Goal: Task Accomplishment & Management: Complete application form

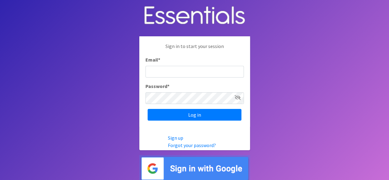
click at [187, 73] on input "Email *" at bounding box center [195, 72] width 98 height 12
type input "yamoni@jaxdiaperbank.org"
click at [148, 109] on input "Log in" at bounding box center [195, 115] width 94 height 12
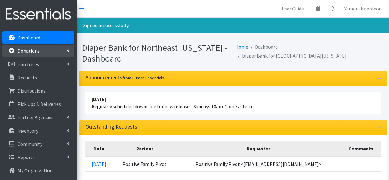
click at [50, 48] on link "Donations" at bounding box center [38, 51] width 72 height 12
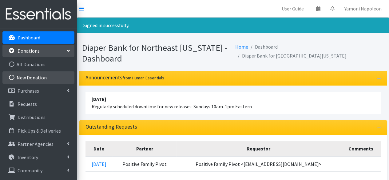
click at [52, 78] on link "New Donation" at bounding box center [38, 77] width 72 height 12
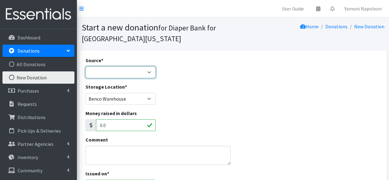
click at [124, 70] on select "Product Drive Manufacturer Donation Site Misc. Donation" at bounding box center [121, 72] width 70 height 12
select select "Product Drive"
click at [86, 66] on select "Product Drive Manufacturer Donation Site Misc. Donation" at bounding box center [121, 72] width 70 height 12
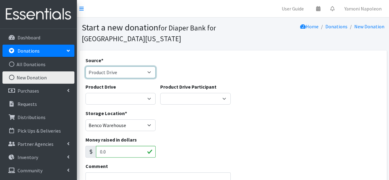
click at [147, 75] on select "Product Drive Manufacturer Donation Site Misc. Donation" at bounding box center [121, 72] width 70 height 12
click at [164, 63] on div "Source * Product Drive Manufacturer Donation Site Misc. Donation" at bounding box center [233, 70] width 300 height 26
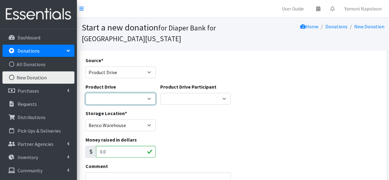
click at [149, 98] on select "Alpha Kappa Alpha - Gama Rho Omega Chapter Baby Boldy Bartram Springs Brisky's …" at bounding box center [121, 99] width 70 height 12
click at [147, 101] on select "Alpha Kappa Alpha - Gama Rho Omega Chapter Baby Boldy Bartram Springs Brisky's …" at bounding box center [121, 99] width 70 height 12
click at [149, 102] on select "Alpha Kappa Alpha - Gama Rho Omega Chapter Baby Boldy Bartram Springs Brisky's …" at bounding box center [121, 99] width 70 height 12
select select
click at [86, 93] on select "Alpha Kappa Alpha - Gama Rho Omega Chapter Baby Boldy Bartram Springs Brisky's …" at bounding box center [121, 99] width 70 height 12
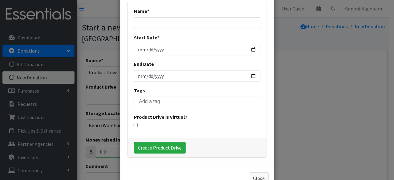
scroll to position [25, 0]
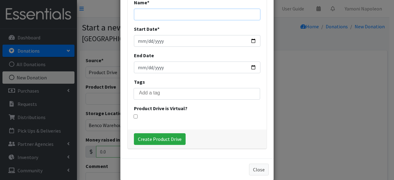
click at [169, 14] on input "Name *" at bounding box center [197, 15] width 127 height 12
type input "Impact Church"
click at [136, 40] on input "Start Date *" at bounding box center [197, 41] width 127 height 12
type input "0004-10-04"
type input "2025-10-04"
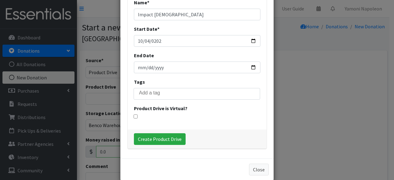
click at [203, 56] on div "End Date" at bounding box center [197, 63] width 127 height 22
click at [255, 169] on button "Close" at bounding box center [259, 170] width 20 height 12
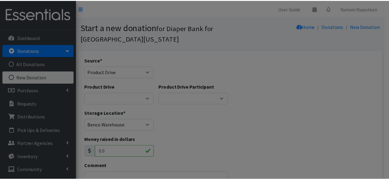
scroll to position [17, 0]
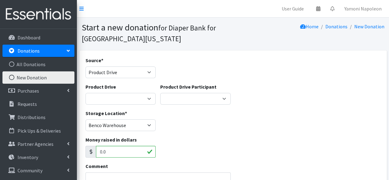
click at [37, 75] on link "New Donation" at bounding box center [38, 77] width 72 height 12
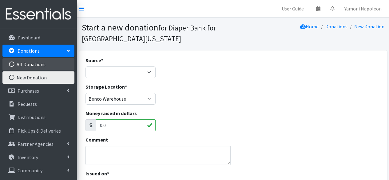
click at [42, 67] on link "All Donations" at bounding box center [38, 64] width 72 height 12
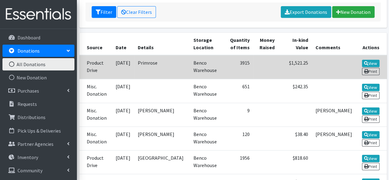
scroll to position [119, 0]
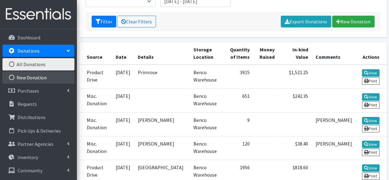
click at [45, 82] on link "New Donation" at bounding box center [38, 77] width 72 height 12
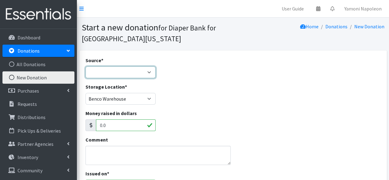
click at [133, 69] on select "Product Drive Manufacturer Donation Site Misc. Donation" at bounding box center [121, 72] width 70 height 12
click at [86, 66] on select "Product Drive Manufacturer Donation Site Misc. Donation" at bounding box center [121, 72] width 70 height 12
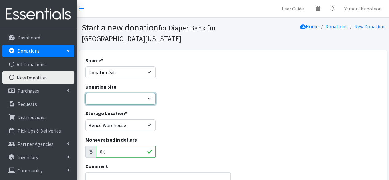
click at [150, 96] on select "24/7 Pediatric Care Centers ([GEOGRAPHIC_DATA][PERSON_NAME]) Alleycakes Bakery …" at bounding box center [121, 99] width 70 height 12
click at [229, 108] on div "Donation Site 24/7 Pediatric Care Centers (Point Meadows) Alleycakes Bakery Ama…" at bounding box center [233, 96] width 300 height 26
click at [149, 98] on select "24/7 Pediatric Care Centers (Point Meadows) Alleycakes Bakery Amazon Wishlist B…" at bounding box center [121, 99] width 70 height 12
drag, startPoint x: 303, startPoint y: 110, endPoint x: 290, endPoint y: 105, distance: 14.1
click at [303, 110] on div "Storage Location * Benco Warehouse Sunshine Health" at bounding box center [233, 123] width 300 height 26
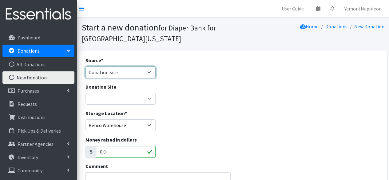
click at [141, 74] on select "Product Drive Manufacturer Donation Site Misc. Donation" at bounding box center [121, 72] width 70 height 12
select select "Product Drive"
click at [86, 66] on select "Product Drive Manufacturer Donation Site Misc. Donation" at bounding box center [121, 72] width 70 height 12
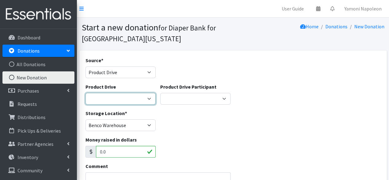
click at [150, 101] on select "Alpha Kappa Alpha - Gama Rho Omega Chapter Baby Boldy Bartram Springs Brisky's …" at bounding box center [121, 99] width 70 height 12
select select
click at [86, 93] on select "Alpha Kappa Alpha - Gama Rho Omega Chapter Baby Boldy Bartram Springs Brisky's …" at bounding box center [121, 99] width 70 height 12
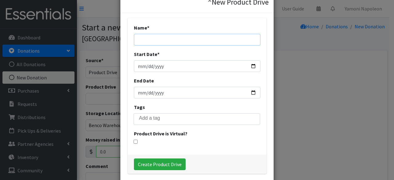
click at [153, 40] on input "Name *" at bounding box center [197, 40] width 127 height 12
type input "Impact Church ( [PERSON_NAME] 2 Saints - small group)"
click at [140, 66] on input "Start Date *" at bounding box center [197, 66] width 127 height 12
type input "2025-10-04"
click at [207, 139] on div "Product Drive is Virtual?" at bounding box center [197, 137] width 127 height 14
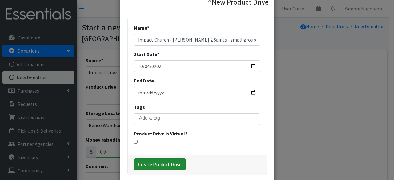
click at [168, 163] on input "Create Product Drive" at bounding box center [160, 165] width 52 height 12
select select "3590"
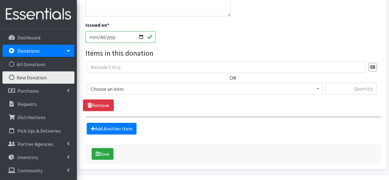
scroll to position [185, 0]
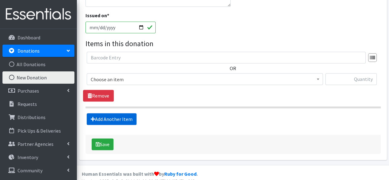
click at [127, 118] on link "Add Another Item" at bounding box center [112, 119] width 50 height 12
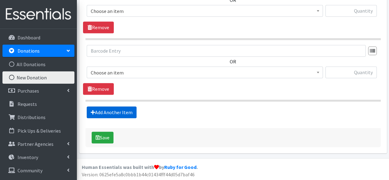
click at [126, 113] on link "Add Another Item" at bounding box center [112, 113] width 50 height 12
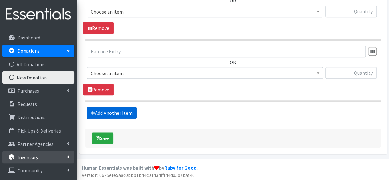
scroll to position [12, 0]
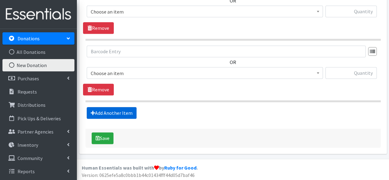
click at [127, 111] on link "Add Another Item" at bounding box center [112, 113] width 50 height 12
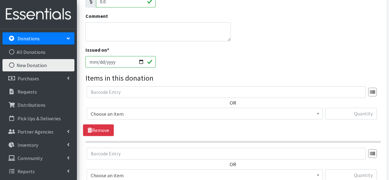
scroll to position [159, 0]
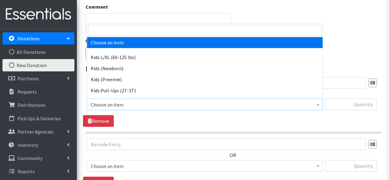
click at [217, 106] on span "Choose an item" at bounding box center [205, 104] width 228 height 9
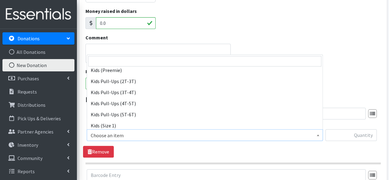
scroll to position [31, 0]
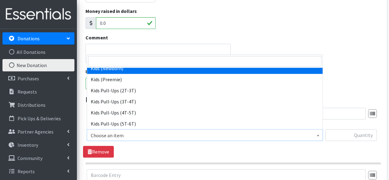
select select "4131"
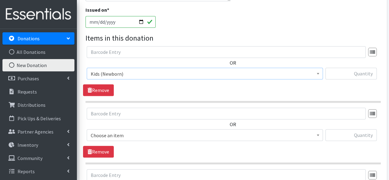
scroll to position [252, 0]
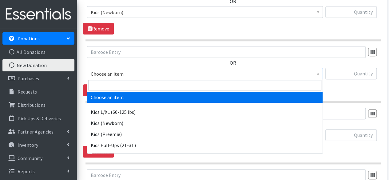
click at [142, 75] on span "Choose an item" at bounding box center [205, 74] width 228 height 9
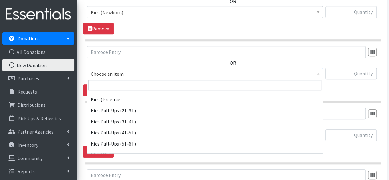
scroll to position [92, 0]
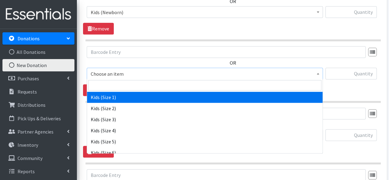
select select "4130"
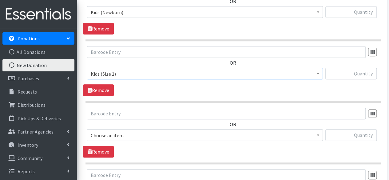
scroll to position [313, 0]
click at [139, 71] on span "Choose an item" at bounding box center [205, 74] width 228 height 9
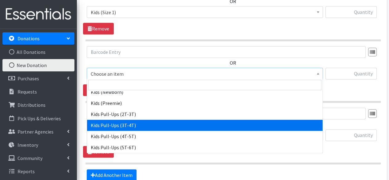
scroll to position [92, 0]
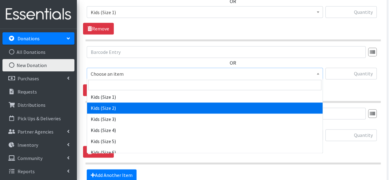
select select "4128"
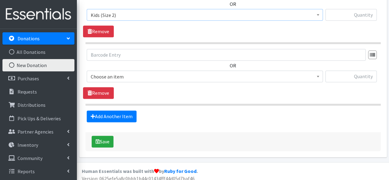
scroll to position [375, 0]
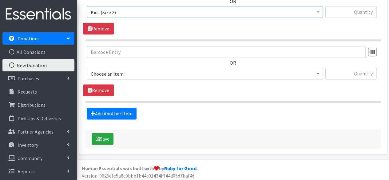
click at [148, 74] on span "Choose an item" at bounding box center [205, 74] width 228 height 9
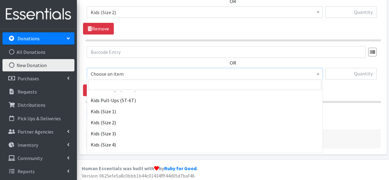
scroll to position [92, 0]
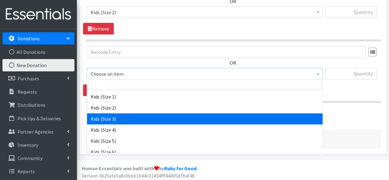
select select "4132"
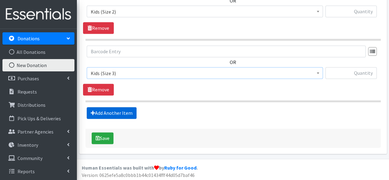
click at [130, 108] on link "Add Another Item" at bounding box center [112, 113] width 50 height 12
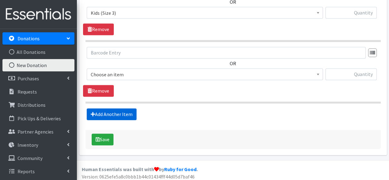
scroll to position [436, 0]
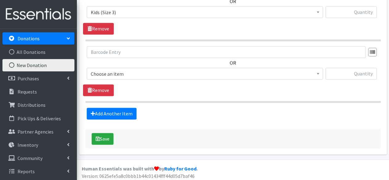
click at [133, 74] on span "Choose an item" at bounding box center [205, 74] width 228 height 9
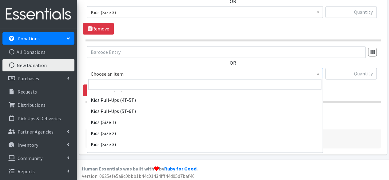
scroll to position [123, 0]
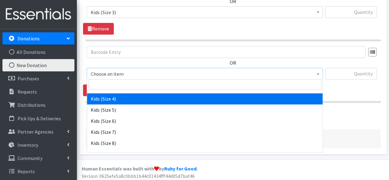
select select "4133"
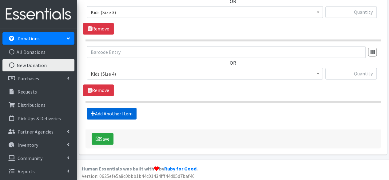
click at [127, 108] on link "Add Another Item" at bounding box center [112, 114] width 50 height 12
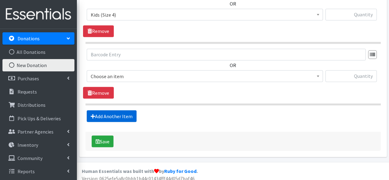
scroll to position [498, 0]
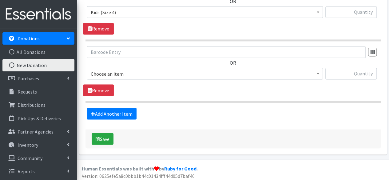
click at [147, 70] on span "Choose an item" at bounding box center [205, 74] width 228 height 9
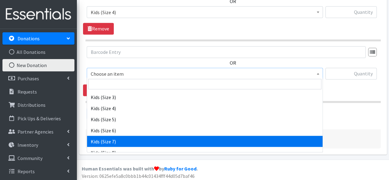
scroll to position [123, 0]
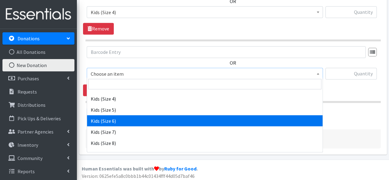
select select "4135"
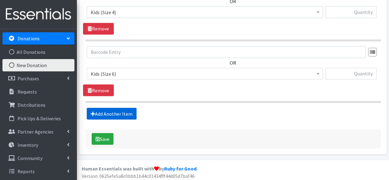
click at [130, 112] on link "Add Another Item" at bounding box center [112, 114] width 50 height 12
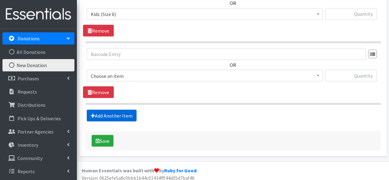
scroll to position [559, 0]
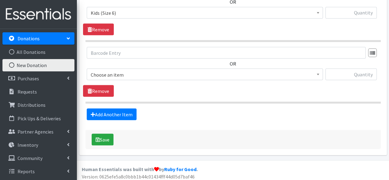
click at [129, 70] on span "Choose an item" at bounding box center [205, 74] width 228 height 9
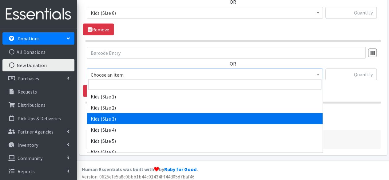
scroll to position [131, 0]
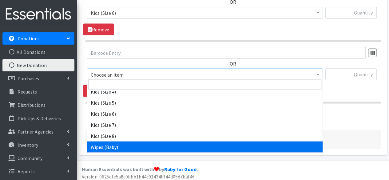
select select "4159"
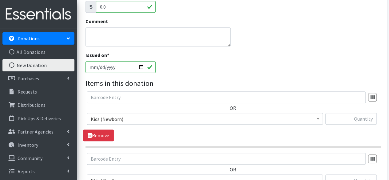
scroll to position [159, 0]
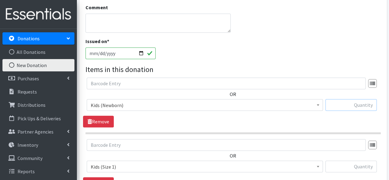
click at [349, 105] on input "text" at bounding box center [351, 105] width 51 height 12
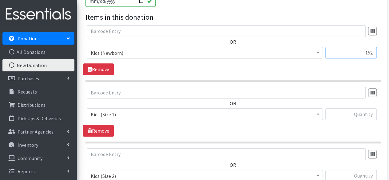
scroll to position [220, 0]
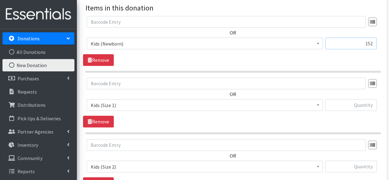
type input "152"
click at [364, 108] on input "text" at bounding box center [351, 105] width 51 height 12
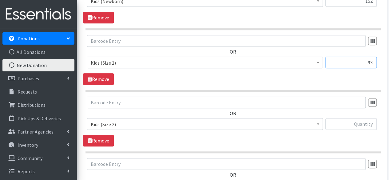
scroll to position [282, 0]
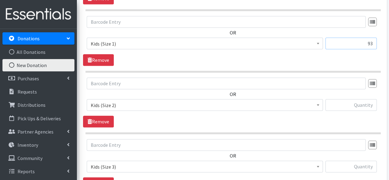
type input "93"
click at [365, 108] on input "text" at bounding box center [351, 105] width 51 height 12
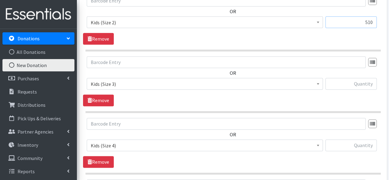
scroll to position [374, 0]
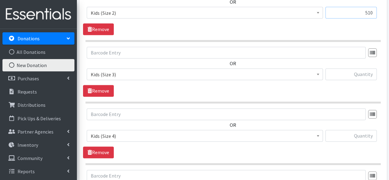
type input "510"
click at [360, 72] on input "text" at bounding box center [351, 74] width 51 height 12
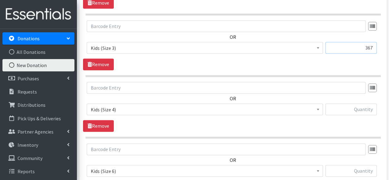
scroll to position [436, 0]
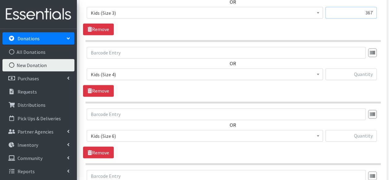
type input "367"
click at [350, 70] on input "text" at bounding box center [351, 74] width 51 height 12
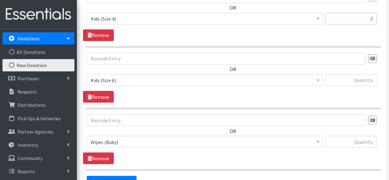
scroll to position [497, 0]
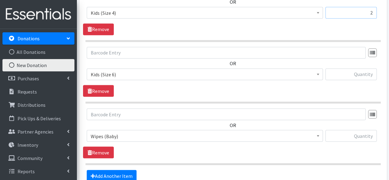
type input "2"
click at [369, 72] on input "text" at bounding box center [351, 74] width 51 height 12
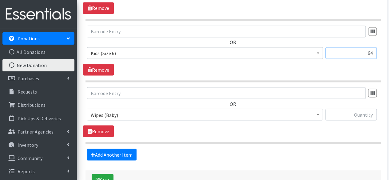
scroll to position [528, 0]
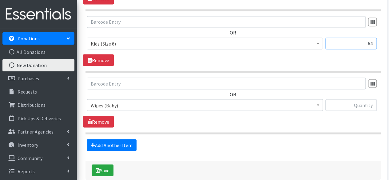
type input "64"
click at [348, 105] on input "text" at bounding box center [351, 105] width 51 height 12
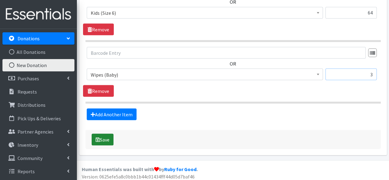
type input "3"
click at [111, 137] on button "Save" at bounding box center [103, 140] width 22 height 12
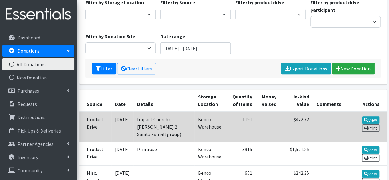
scroll to position [123, 0]
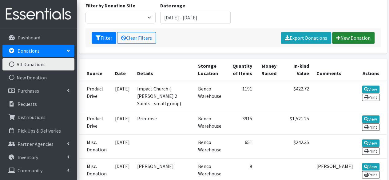
click at [351, 32] on link "New Donation" at bounding box center [353, 38] width 42 height 12
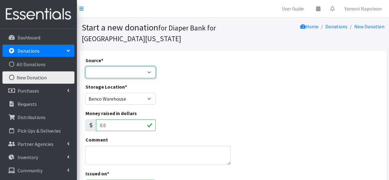
click at [139, 70] on select "Product Drive Manufacturer Donation Site Misc. Donation" at bounding box center [121, 72] width 70 height 12
select select "Donation Site"
click at [86, 66] on select "Product Drive Manufacturer Donation Site Misc. Donation" at bounding box center [121, 72] width 70 height 12
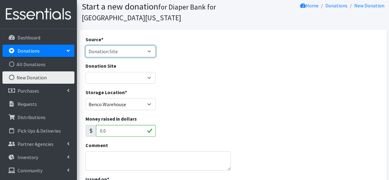
scroll to position [31, 0]
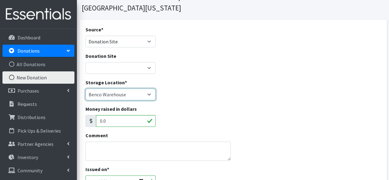
click at [150, 96] on select "Benco Warehouse Sunshine Health" at bounding box center [121, 95] width 70 height 12
click at [86, 89] on select "Benco Warehouse Sunshine Health" at bounding box center [121, 95] width 70 height 12
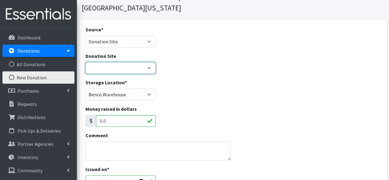
click at [153, 69] on select "24/7 Pediatric Care Centers (Point Meadows) Alleycakes Bakery Amazon Wishlist B…" at bounding box center [121, 68] width 70 height 12
select select "453"
click at [86, 62] on select "24/7 Pediatric Care Centers (Point Meadows) Alleycakes Bakery Amazon Wishlist B…" at bounding box center [121, 68] width 70 height 12
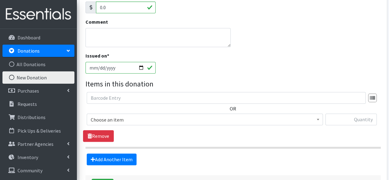
scroll to position [154, 0]
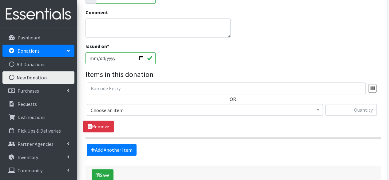
click at [101, 57] on input "[DATE]" at bounding box center [121, 58] width 70 height 12
click at [100, 58] on input "[DATE]" at bounding box center [121, 58] width 70 height 12
click at [141, 59] on input "[DATE]" at bounding box center [121, 58] width 70 height 12
type input "2025-10-04"
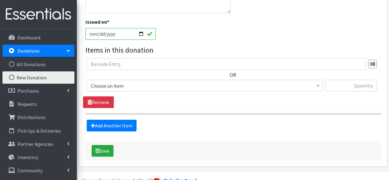
scroll to position [191, 0]
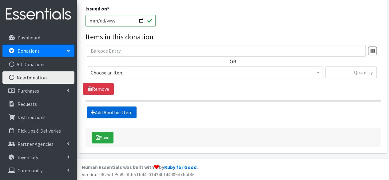
click at [119, 111] on link "Add Another Item" at bounding box center [112, 113] width 50 height 12
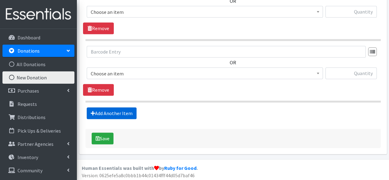
scroll to position [253, 0]
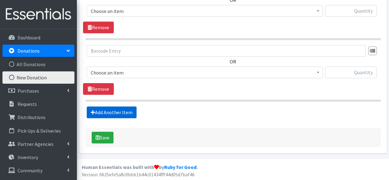
click at [125, 111] on link "Add Another Item" at bounding box center [112, 113] width 50 height 12
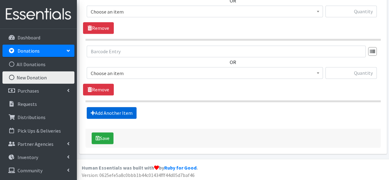
click at [128, 109] on link "Add Another Item" at bounding box center [112, 113] width 50 height 12
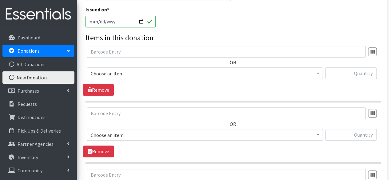
scroll to position [191, 0]
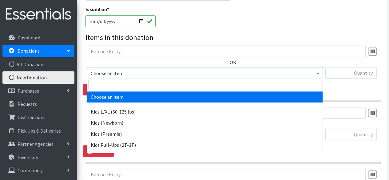
click at [138, 74] on span "Choose an item" at bounding box center [205, 73] width 228 height 9
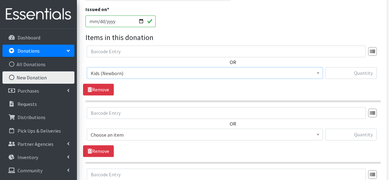
select select "4131"
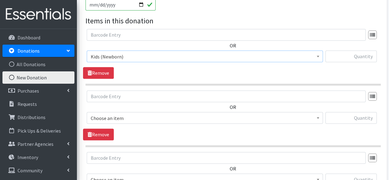
scroll to position [222, 0]
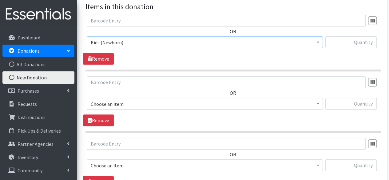
click at [126, 104] on span "Choose an item" at bounding box center [205, 104] width 228 height 9
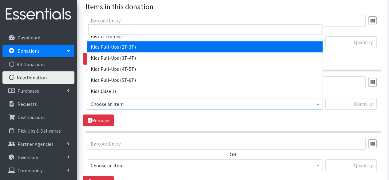
scroll to position [92, 0]
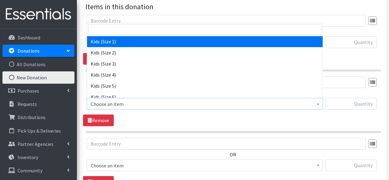
select select "4130"
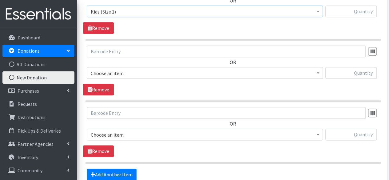
scroll to position [345, 0]
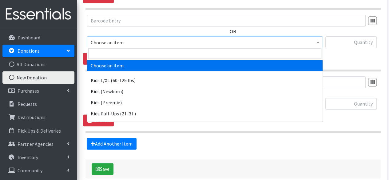
click at [126, 42] on span "Choose an item" at bounding box center [205, 42] width 228 height 9
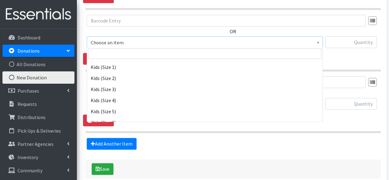
scroll to position [92, 0]
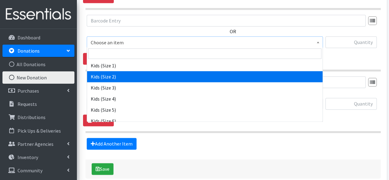
select select "4128"
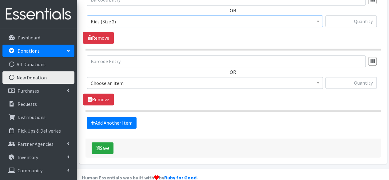
scroll to position [376, 0]
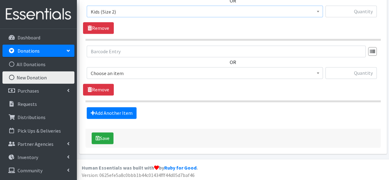
click at [122, 73] on span "Choose an item" at bounding box center [205, 73] width 228 height 9
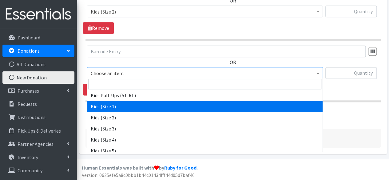
scroll to position [92, 0]
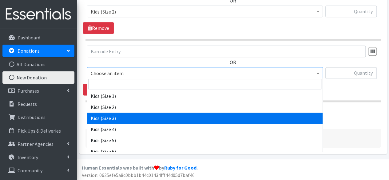
select select "4132"
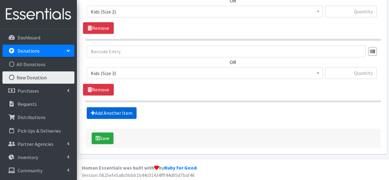
click at [126, 113] on link "Add Another Item" at bounding box center [112, 113] width 50 height 12
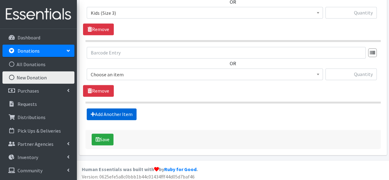
scroll to position [436, 0]
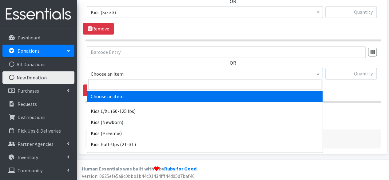
click at [125, 75] on span "Choose an item" at bounding box center [205, 74] width 228 height 9
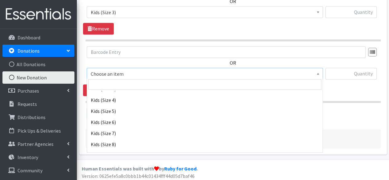
scroll to position [123, 0]
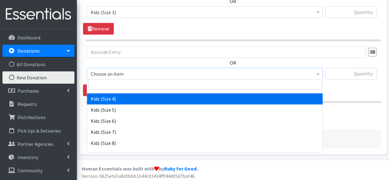
select select "4133"
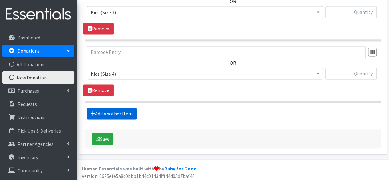
click at [126, 110] on link "Add Another Item" at bounding box center [112, 114] width 50 height 12
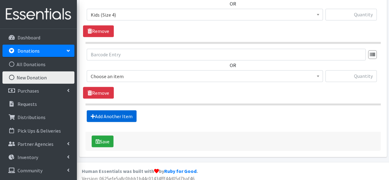
scroll to position [498, 0]
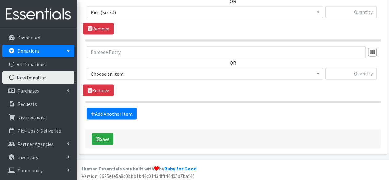
click at [135, 75] on span "Choose an item" at bounding box center [205, 74] width 228 height 9
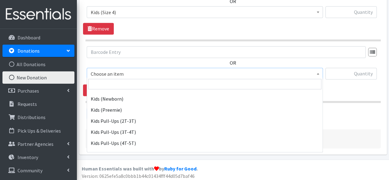
scroll to position [92, 0]
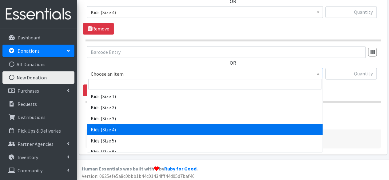
select select "4133"
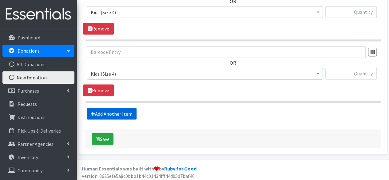
click at [123, 113] on link "Add Another Item" at bounding box center [112, 114] width 50 height 12
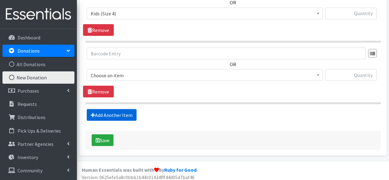
scroll to position [559, 0]
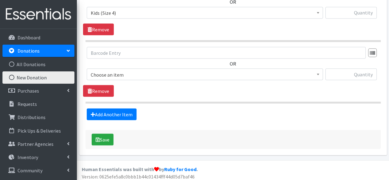
click at [139, 75] on span "Choose an item" at bounding box center [205, 74] width 228 height 9
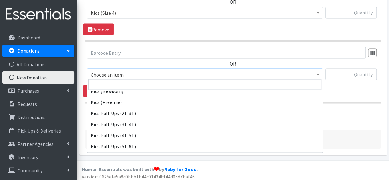
scroll to position [92, 0]
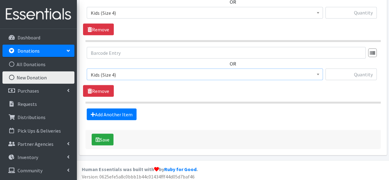
click at [135, 72] on span "Kids (Size 4)" at bounding box center [205, 74] width 228 height 9
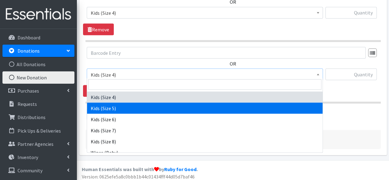
scroll to position [131, 0]
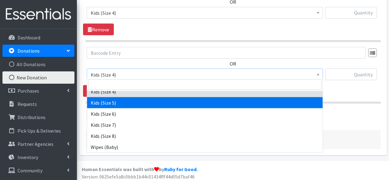
select select "4134"
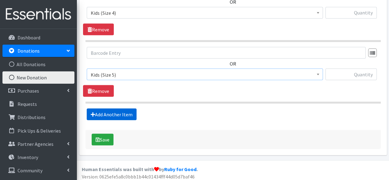
click at [119, 112] on link "Add Another Item" at bounding box center [112, 114] width 50 height 12
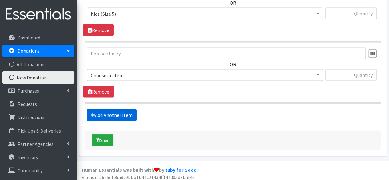
scroll to position [621, 0]
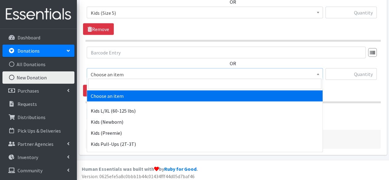
click at [129, 77] on span "Choose an item" at bounding box center [205, 74] width 236 height 12
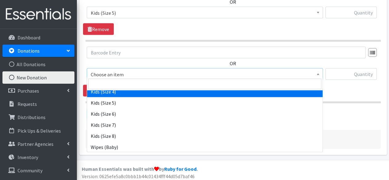
scroll to position [131, 0]
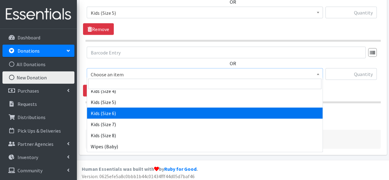
drag, startPoint x: 137, startPoint y: 113, endPoint x: 140, endPoint y: 88, distance: 24.8
select select "4135"
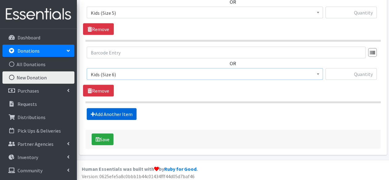
click at [125, 108] on link "Add Another Item" at bounding box center [112, 114] width 50 height 12
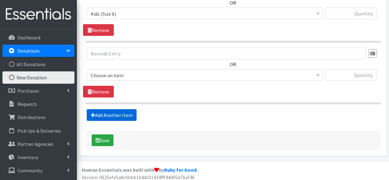
scroll to position [681, 0]
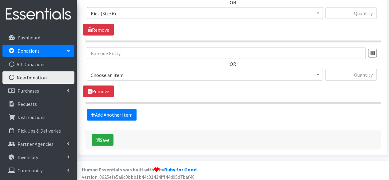
click at [163, 76] on span "Choose an item" at bounding box center [205, 75] width 228 height 9
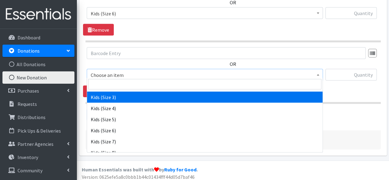
scroll to position [123, 0]
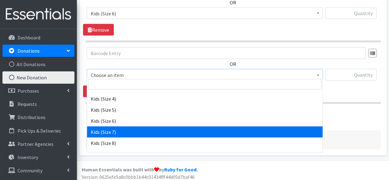
select select "6172"
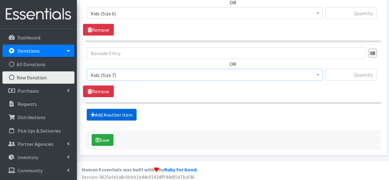
click at [133, 109] on link "Add Another Item" at bounding box center [112, 115] width 50 height 12
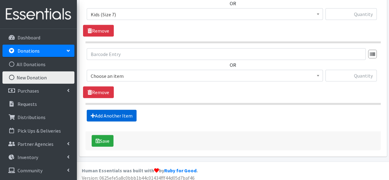
scroll to position [743, 0]
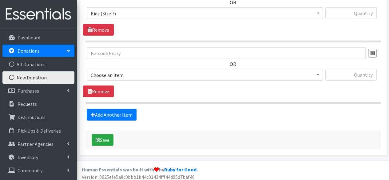
click at [159, 77] on span "Choose an item" at bounding box center [205, 75] width 236 height 12
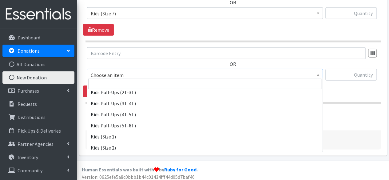
scroll to position [62, 0]
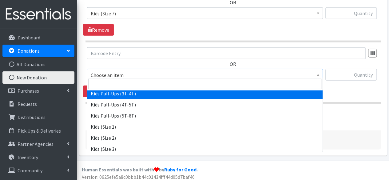
select select "4148"
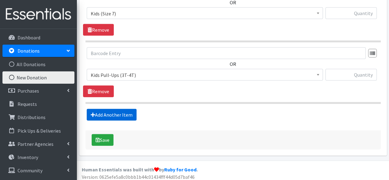
click at [132, 112] on link "Add Another Item" at bounding box center [112, 115] width 50 height 12
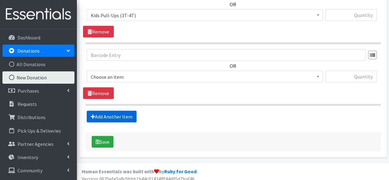
scroll to position [804, 0]
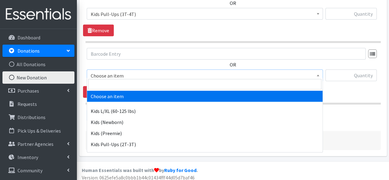
click at [149, 72] on span "Choose an item" at bounding box center [205, 75] width 228 height 9
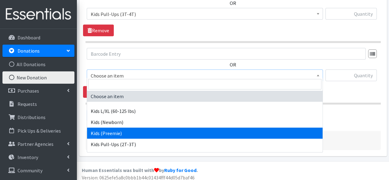
scroll to position [31, 0]
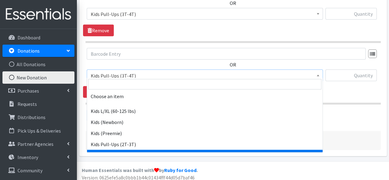
click at [152, 73] on span "Kids Pull-Ups (3T-4T)" at bounding box center [205, 75] width 228 height 9
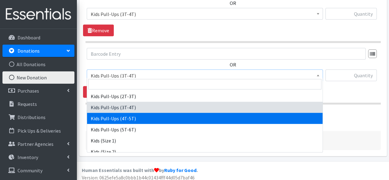
select select "4129"
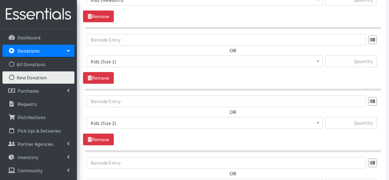
scroll to position [250, 0]
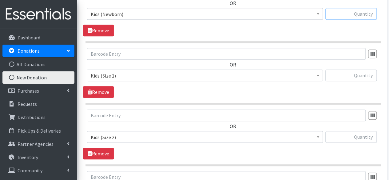
click at [355, 12] on input "text" at bounding box center [351, 14] width 51 height 12
type input "135"
click at [363, 74] on input "text" at bounding box center [351, 76] width 51 height 12
type input "163"
click at [363, 136] on input "text" at bounding box center [351, 137] width 51 height 12
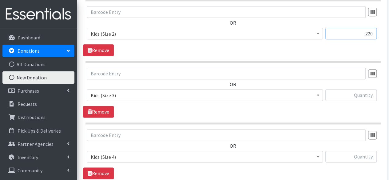
scroll to position [373, 0]
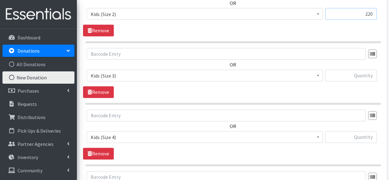
type input "220"
click at [354, 76] on input "text" at bounding box center [351, 76] width 51 height 12
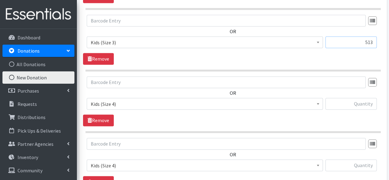
scroll to position [435, 0]
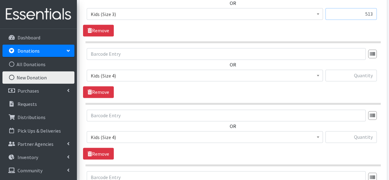
type input "513"
click at [361, 77] on input "text" at bounding box center [351, 76] width 51 height 12
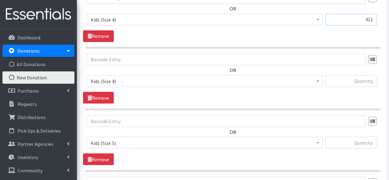
scroll to position [496, 0]
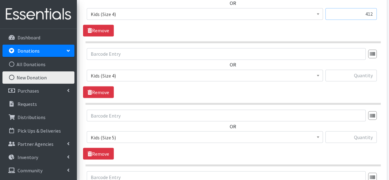
type input "412"
click at [368, 76] on input "text" at bounding box center [351, 76] width 51 height 12
type input "28"
click at [361, 136] on input "text" at bounding box center [351, 137] width 51 height 12
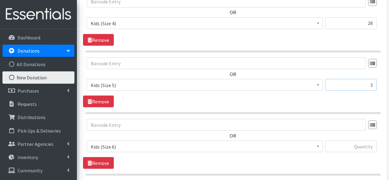
scroll to position [558, 0]
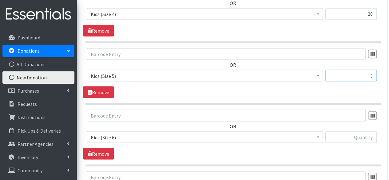
type input "3"
drag, startPoint x: 368, startPoint y: 12, endPoint x: 383, endPoint y: 13, distance: 15.4
click at [383, 13] on div "OR Choose an item Kids L/XL (60-125 lbs) Kids (Newborn) Kids (Preemie) Kids Pul…" at bounding box center [233, 5] width 300 height 38
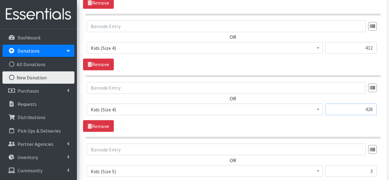
scroll to position [496, 0]
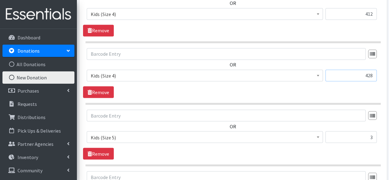
type input "428"
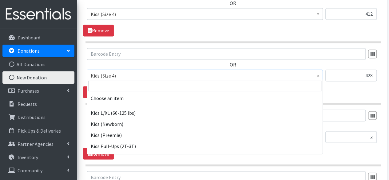
click at [319, 74] on span at bounding box center [318, 75] width 6 height 10
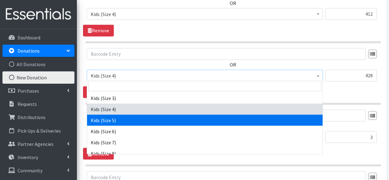
select select "4134"
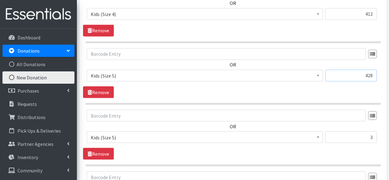
drag, startPoint x: 361, startPoint y: 74, endPoint x: 375, endPoint y: 73, distance: 13.6
click at [375, 73] on input "428" at bounding box center [351, 76] width 51 height 12
click at [93, 91] on link "Remove" at bounding box center [98, 92] width 31 height 12
click at [360, 70] on input "3" at bounding box center [351, 76] width 51 height 12
drag, startPoint x: 360, startPoint y: 70, endPoint x: 377, endPoint y: 69, distance: 17.0
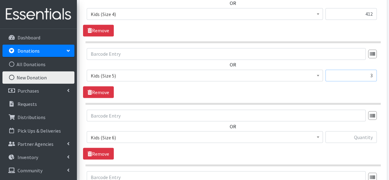
click at [377, 70] on div "Choose an item Kids L/XL (60-125 lbs) Kids (Newborn) Kids (Preemie) Kids Pull-U…" at bounding box center [233, 78] width 293 height 17
type input "28"
click at [370, 137] on input "text" at bounding box center [351, 137] width 51 height 12
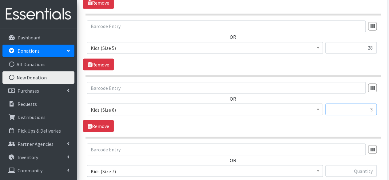
scroll to position [589, 0]
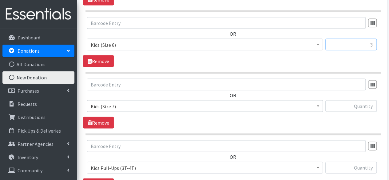
type input "3"
click at [368, 104] on input "text" at bounding box center [351, 106] width 51 height 12
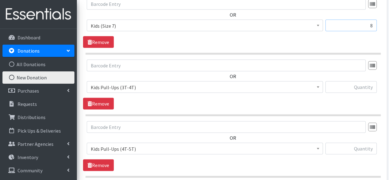
scroll to position [681, 0]
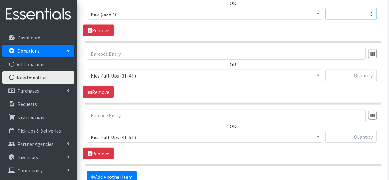
type input "8"
click at [369, 72] on input "text" at bounding box center [351, 76] width 51 height 12
type input "52"
click at [362, 135] on input "text" at bounding box center [351, 137] width 51 height 12
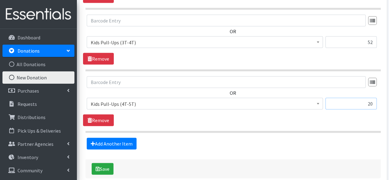
scroll to position [743, 0]
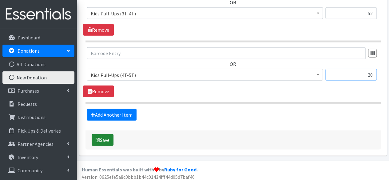
type input "20"
click at [95, 138] on button "Save" at bounding box center [103, 140] width 22 height 12
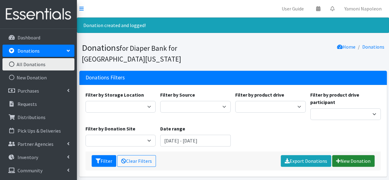
click at [349, 155] on link "New Donation" at bounding box center [353, 161] width 42 height 12
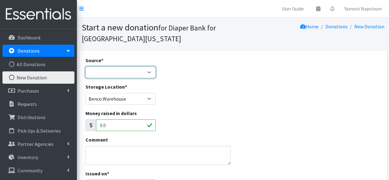
click at [111, 72] on select "Product Drive Manufacturer Donation Site Misc. Donation" at bounding box center [121, 72] width 70 height 12
select select "Donation Site"
click at [86, 66] on select "Product Drive Manufacturer Donation Site Misc. Donation" at bounding box center [121, 72] width 70 height 12
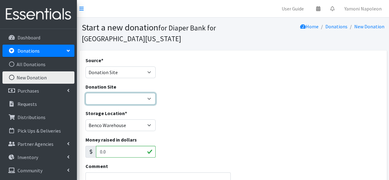
click at [122, 99] on select "24/7 Pediatric Care Centers ([GEOGRAPHIC_DATA][PERSON_NAME]) Alleycakes Bakery …" at bounding box center [121, 99] width 70 height 12
select select "1058"
click at [86, 93] on select "24/7 Pediatric Care Centers ([GEOGRAPHIC_DATA][PERSON_NAME]) Alleycakes Bakery …" at bounding box center [121, 99] width 70 height 12
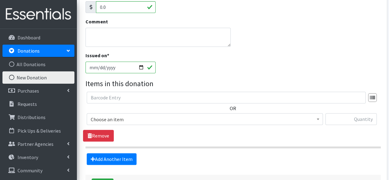
scroll to position [154, 0]
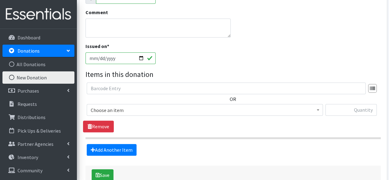
click at [141, 58] on input "[DATE]" at bounding box center [121, 58] width 70 height 12
type input "[DATE]"
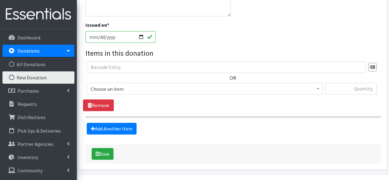
scroll to position [185, 0]
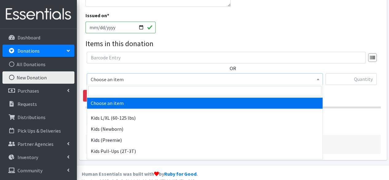
click at [121, 78] on span "Choose an item" at bounding box center [205, 79] width 228 height 9
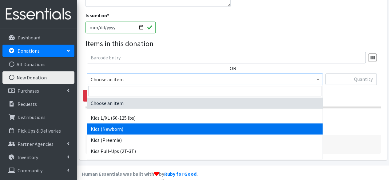
select select "4131"
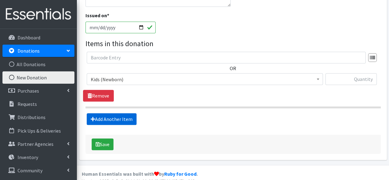
click at [120, 117] on link "Add Another Item" at bounding box center [112, 119] width 50 height 12
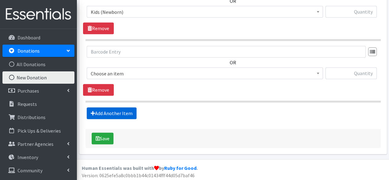
scroll to position [253, 0]
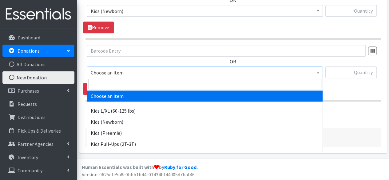
drag, startPoint x: 127, startPoint y: 77, endPoint x: 129, endPoint y: 82, distance: 5.5
click at [127, 77] on span "Choose an item" at bounding box center [205, 72] width 236 height 12
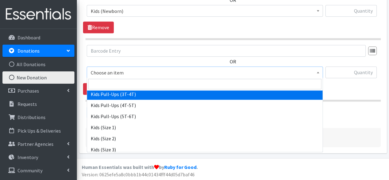
scroll to position [62, 0]
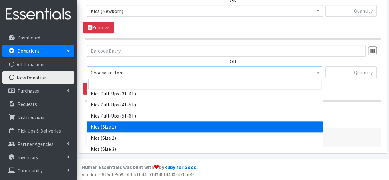
select select "4130"
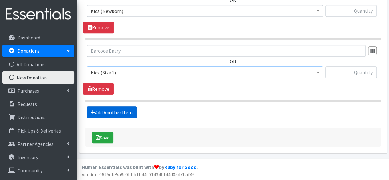
click at [119, 111] on link "Add Another Item" at bounding box center [112, 113] width 50 height 12
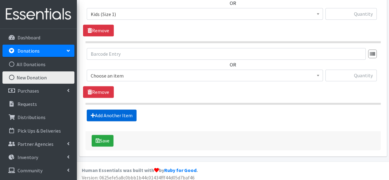
scroll to position [314, 0]
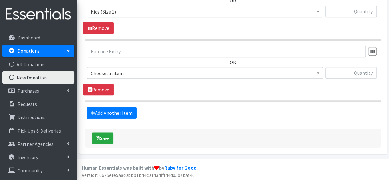
click at [125, 72] on span "Choose an item" at bounding box center [205, 73] width 228 height 9
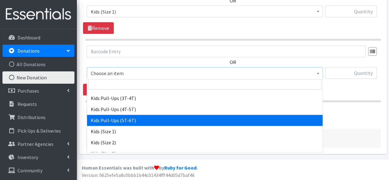
scroll to position [62, 0]
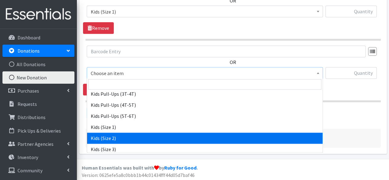
select select "4128"
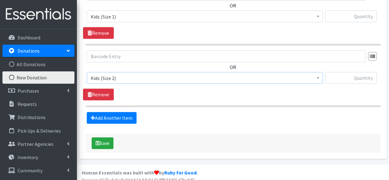
scroll to position [222, 0]
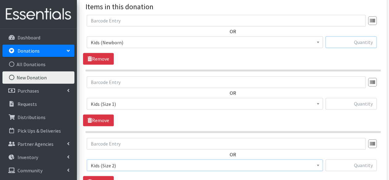
click at [346, 42] on input "text" at bounding box center [351, 42] width 51 height 12
type input "91"
click at [361, 103] on input "text" at bounding box center [351, 104] width 51 height 12
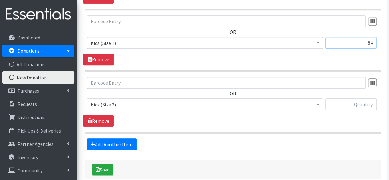
scroll to position [283, 0]
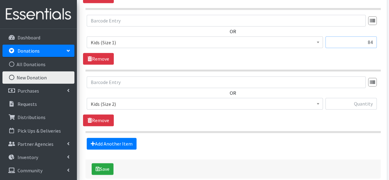
type input "84"
click at [363, 102] on input "text" at bounding box center [351, 104] width 51 height 12
type input "192"
click at [96, 167] on icon "submit" at bounding box center [98, 169] width 4 height 5
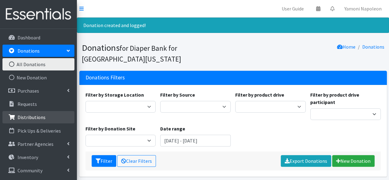
click at [34, 114] on link "Distributions" at bounding box center [38, 117] width 72 height 12
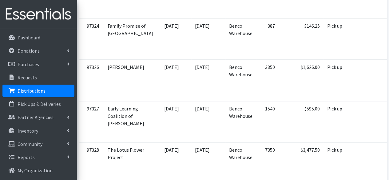
scroll to position [369, 0]
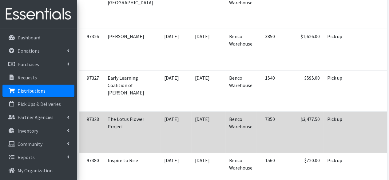
click at [191, 117] on td "10/03/2025" at bounding box center [208, 131] width 34 height 41
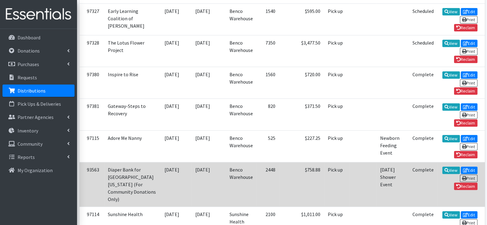
drag, startPoint x: 301, startPoint y: 1, endPoint x: 254, endPoint y: 171, distance: 176.3
click at [279, 171] on td "$758.88" at bounding box center [301, 185] width 45 height 45
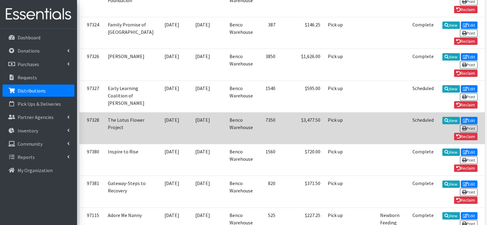
click at [389, 112] on td "Scheduled" at bounding box center [422, 128] width 29 height 32
click at [376, 112] on td at bounding box center [392, 128] width 32 height 32
click at [389, 119] on icon at bounding box center [446, 121] width 4 height 4
click at [389, 122] on link "View" at bounding box center [451, 120] width 18 height 7
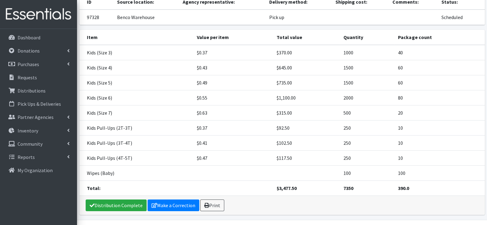
scroll to position [73, 0]
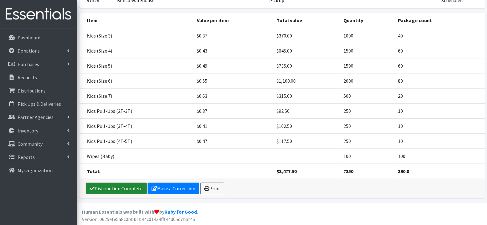
click at [130, 185] on link "Distribution Complete" at bounding box center [116, 189] width 61 height 12
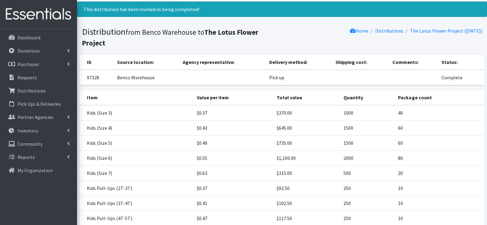
scroll to position [0, 0]
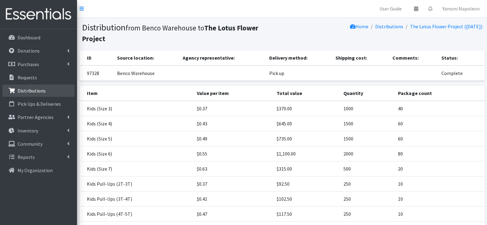
click at [41, 91] on p "Distributions" at bounding box center [32, 91] width 28 height 6
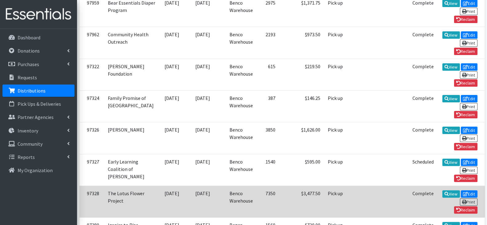
scroll to position [231, 0]
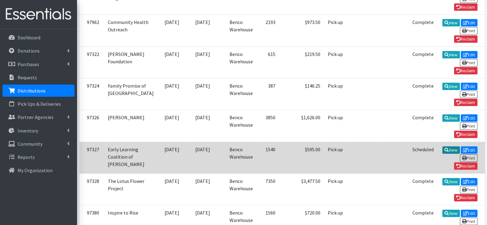
click at [442, 147] on link "View" at bounding box center [451, 150] width 18 height 7
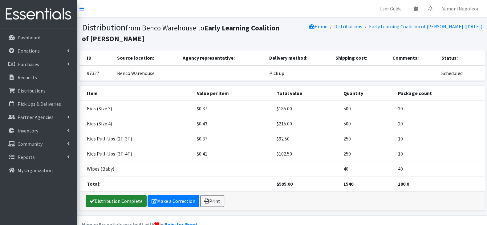
click at [105, 201] on link "Distribution Complete" at bounding box center [116, 201] width 61 height 12
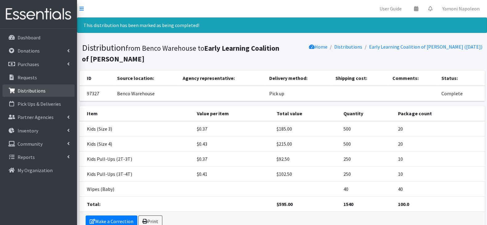
click at [27, 94] on link "Distributions" at bounding box center [38, 91] width 72 height 12
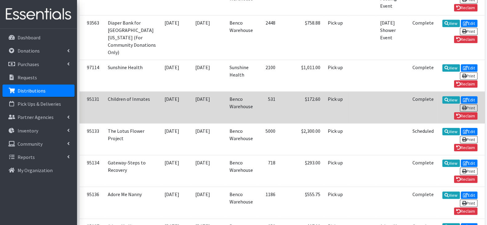
scroll to position [538, 0]
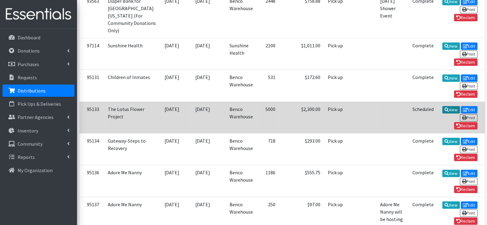
click at [442, 106] on link "View" at bounding box center [451, 109] width 18 height 7
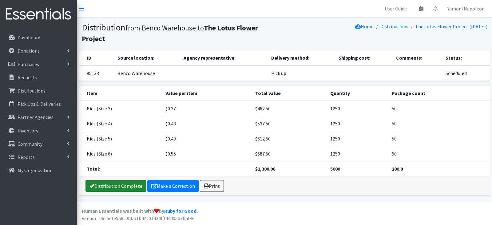
click at [115, 180] on link "Distribution Complete" at bounding box center [116, 186] width 61 height 12
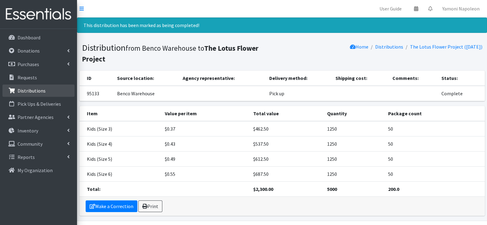
click at [33, 94] on link "Distributions" at bounding box center [38, 91] width 72 height 12
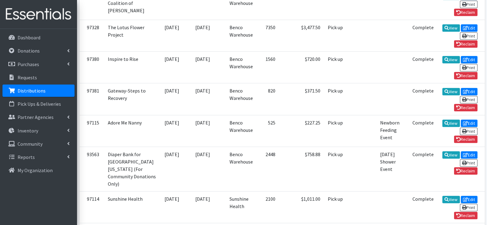
scroll to position [231, 0]
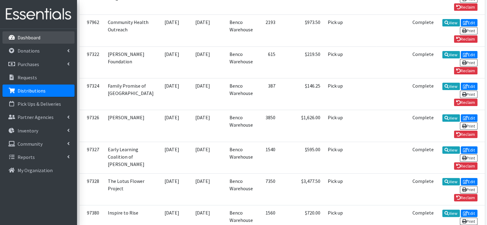
click at [31, 39] on p "Dashboard" at bounding box center [29, 37] width 23 height 6
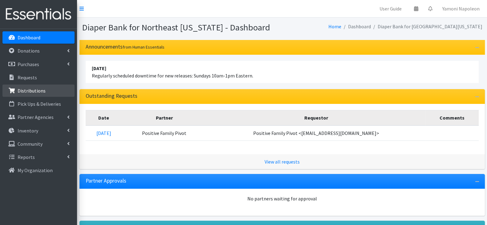
click at [40, 95] on link "Distributions" at bounding box center [38, 91] width 72 height 12
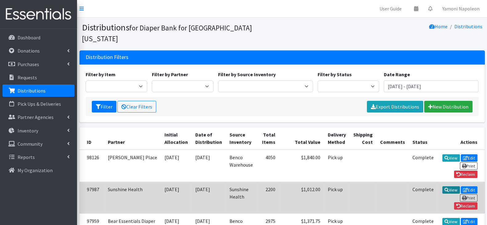
click at [442, 187] on link "View" at bounding box center [451, 190] width 18 height 7
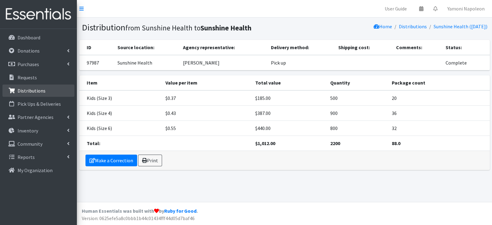
click at [30, 87] on link "Distributions" at bounding box center [38, 91] width 72 height 12
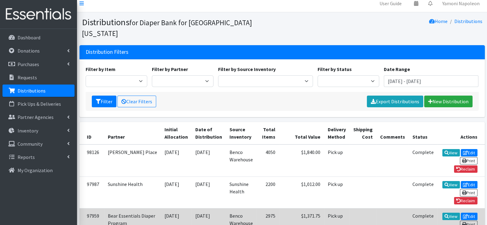
scroll to position [38, 0]
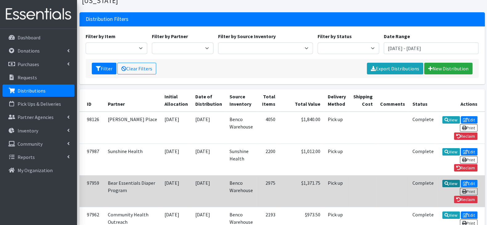
click at [444, 182] on icon at bounding box center [446, 184] width 4 height 4
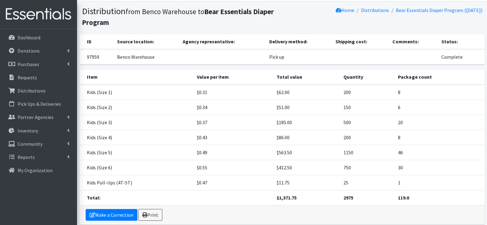
scroll to position [4, 0]
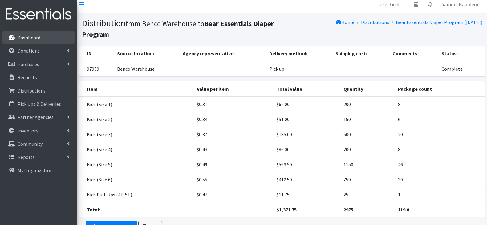
click at [18, 34] on p "Dashboard" at bounding box center [29, 37] width 23 height 6
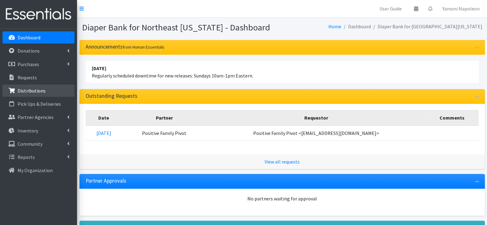
click at [34, 90] on p "Distributions" at bounding box center [32, 91] width 28 height 6
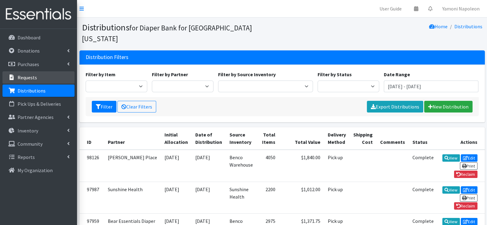
click at [38, 76] on link "Requests" at bounding box center [38, 77] width 72 height 12
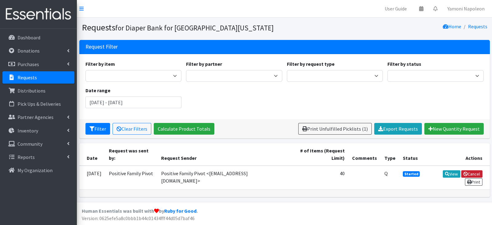
click at [468, 175] on link "Cancel" at bounding box center [472, 174] width 21 height 7
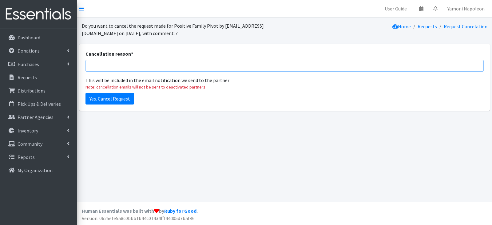
click at [129, 67] on input "Cancellation reason *" at bounding box center [285, 66] width 399 height 12
type input "M"
type input "Trial Run"
click at [112, 100] on input "Yes. Cancel Request" at bounding box center [110, 99] width 49 height 12
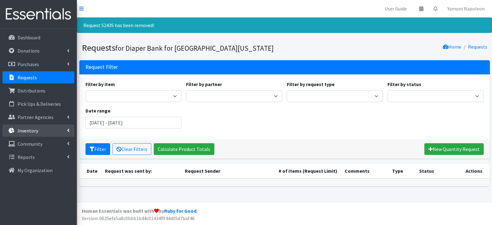
click at [39, 130] on link "Inventory" at bounding box center [38, 131] width 72 height 12
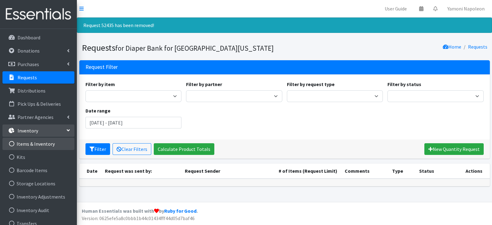
click at [47, 141] on link "Items & Inventory" at bounding box center [38, 144] width 72 height 12
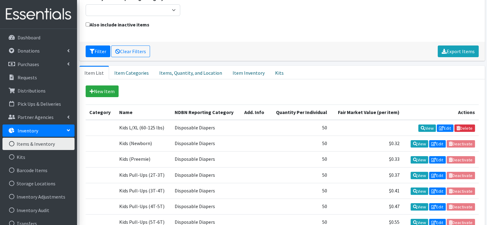
scroll to position [77, 0]
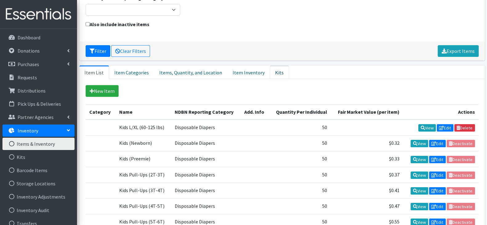
click at [270, 66] on link "Kits" at bounding box center [279, 73] width 19 height 14
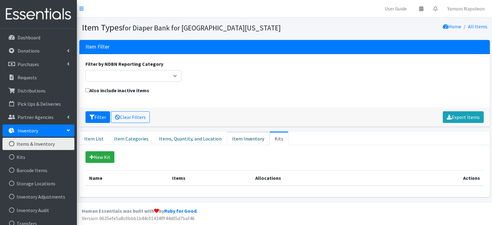
click at [234, 139] on link "Item Inventory" at bounding box center [248, 139] width 42 height 14
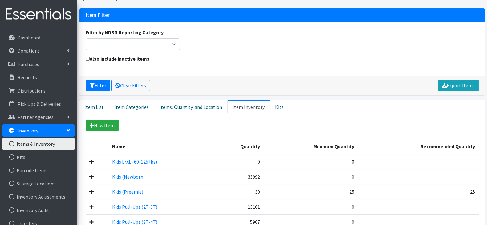
scroll to position [115, 0]
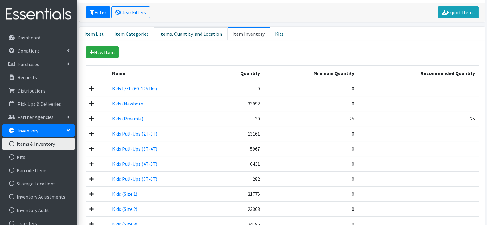
click at [186, 27] on link "Items, Quantity, and Location" at bounding box center [190, 34] width 73 height 14
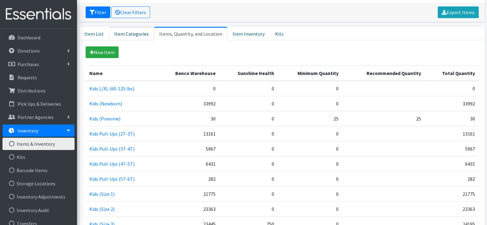
click at [130, 27] on link "Item Categories" at bounding box center [131, 34] width 45 height 14
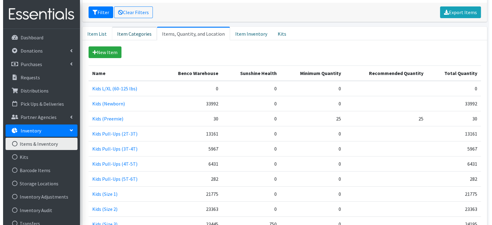
scroll to position [0, 0]
